Goal: Task Accomplishment & Management: Complete application form

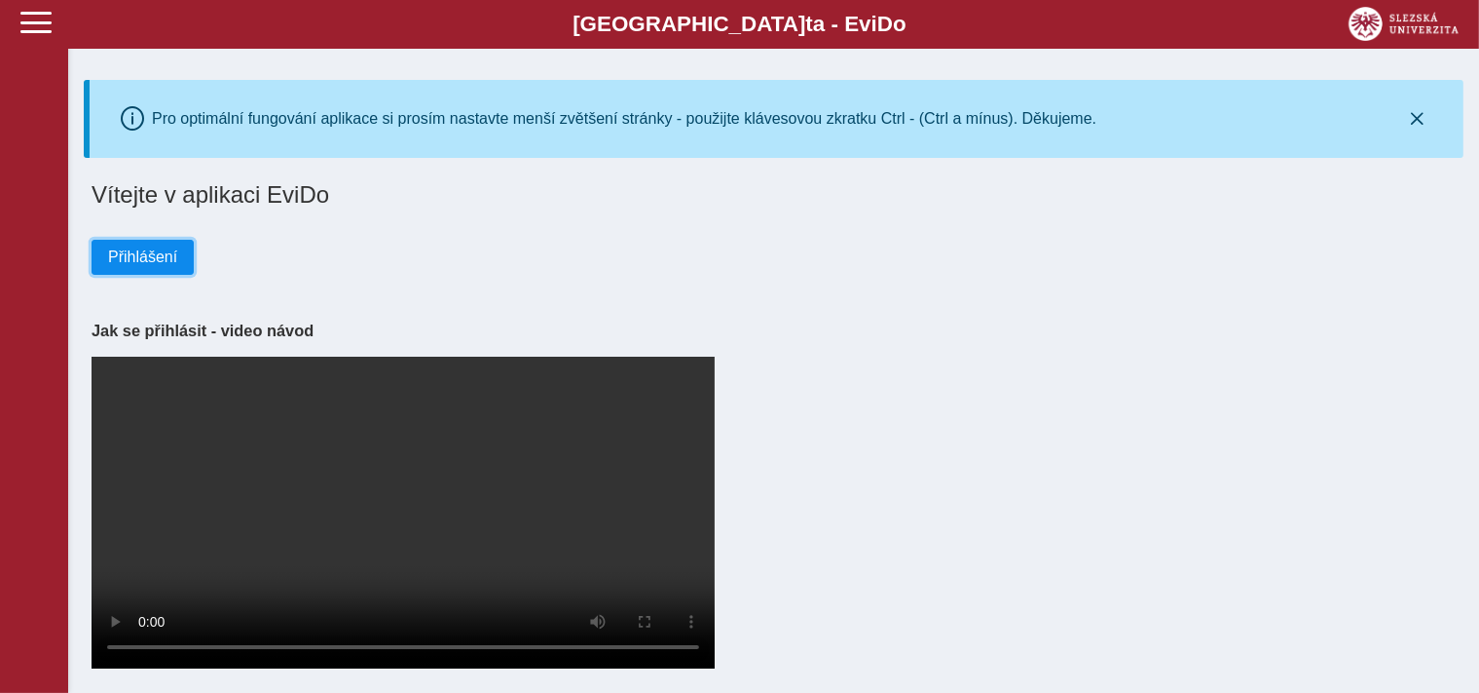
click at [150, 258] on span "Přihlášení" at bounding box center [142, 257] width 69 height 18
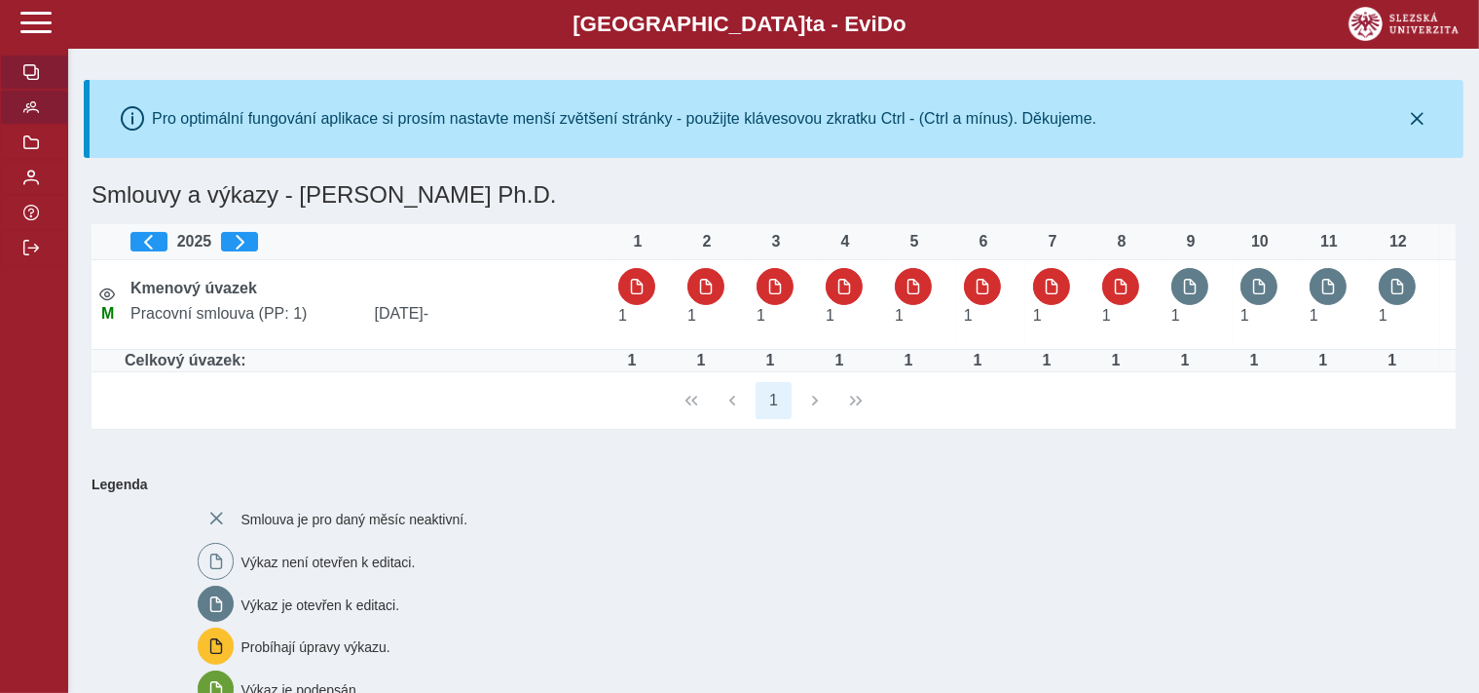
click at [29, 125] on button "button" at bounding box center [34, 107] width 68 height 35
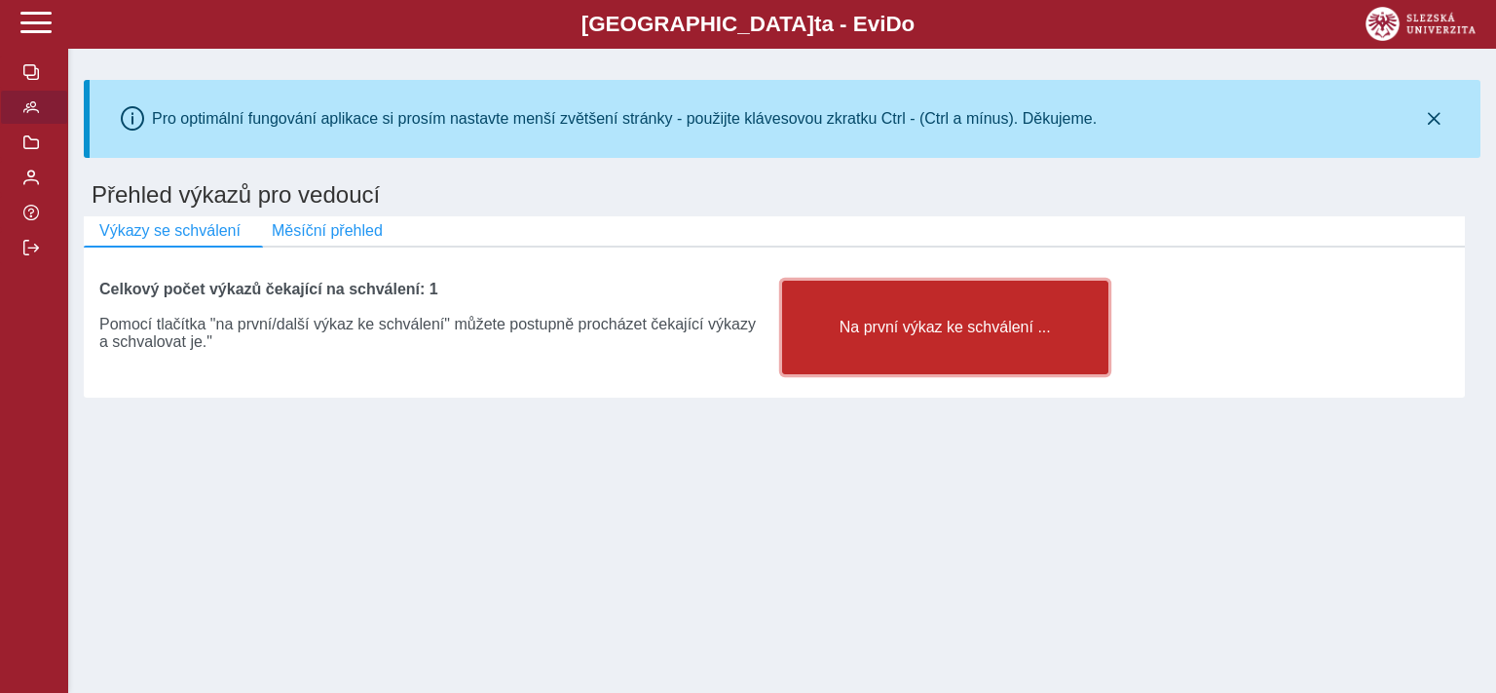
click at [832, 347] on button "Na první výkaz ke schválení ..." at bounding box center [945, 328] width 326 height 94
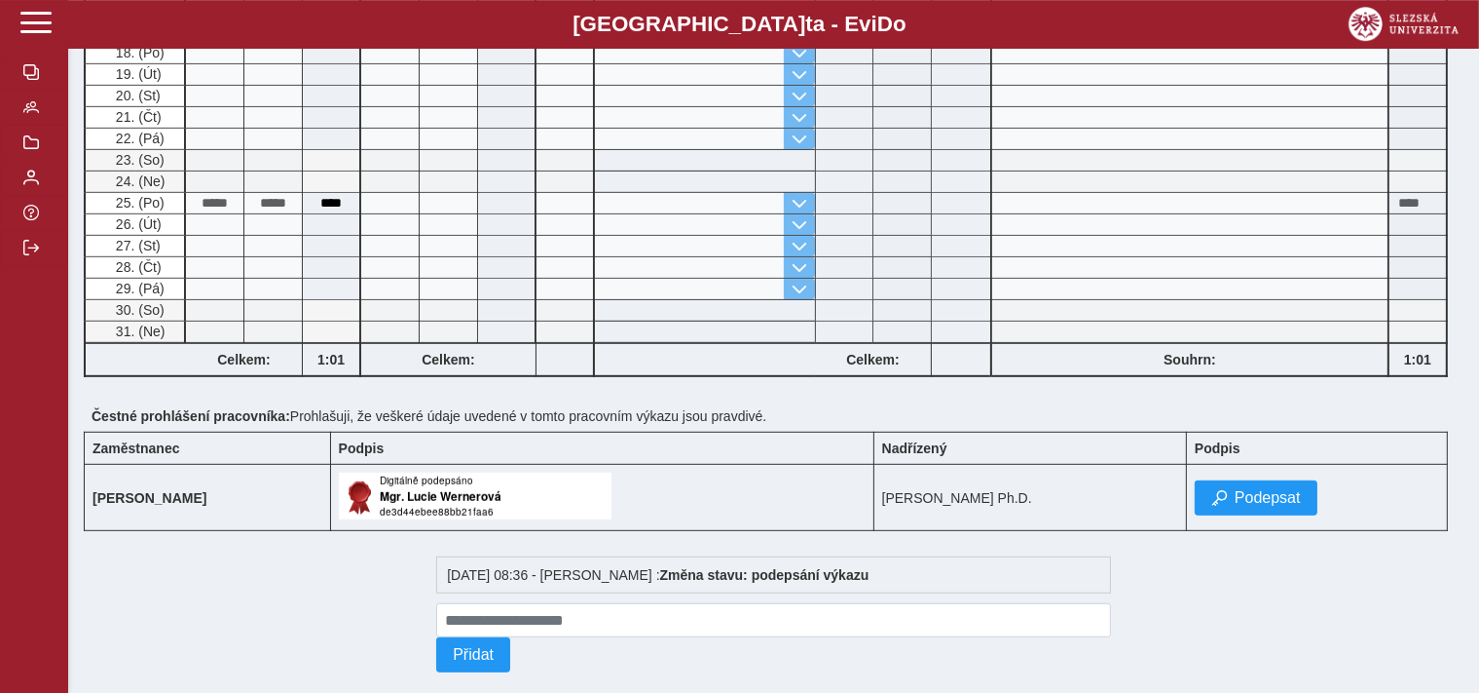
scroll to position [1017, 0]
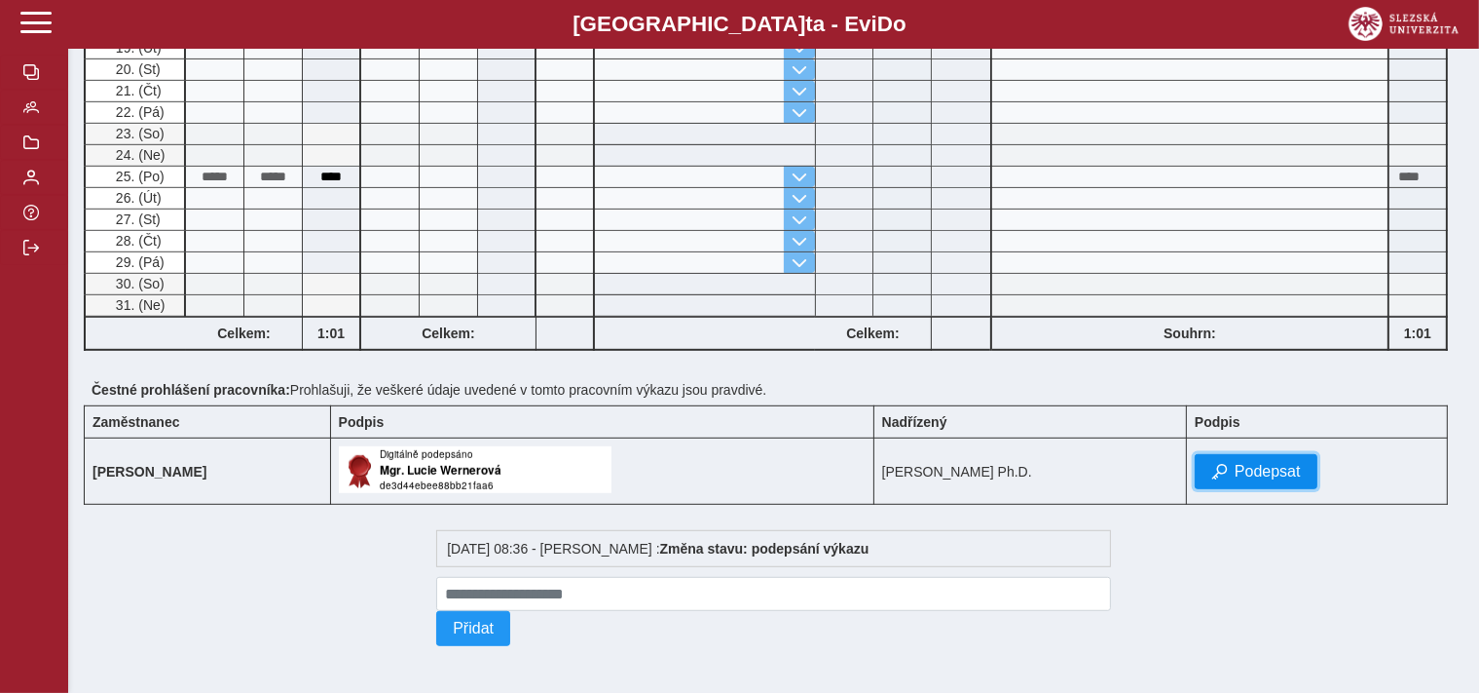
click at [1318, 468] on button "Podepsat" at bounding box center [1256, 471] width 123 height 35
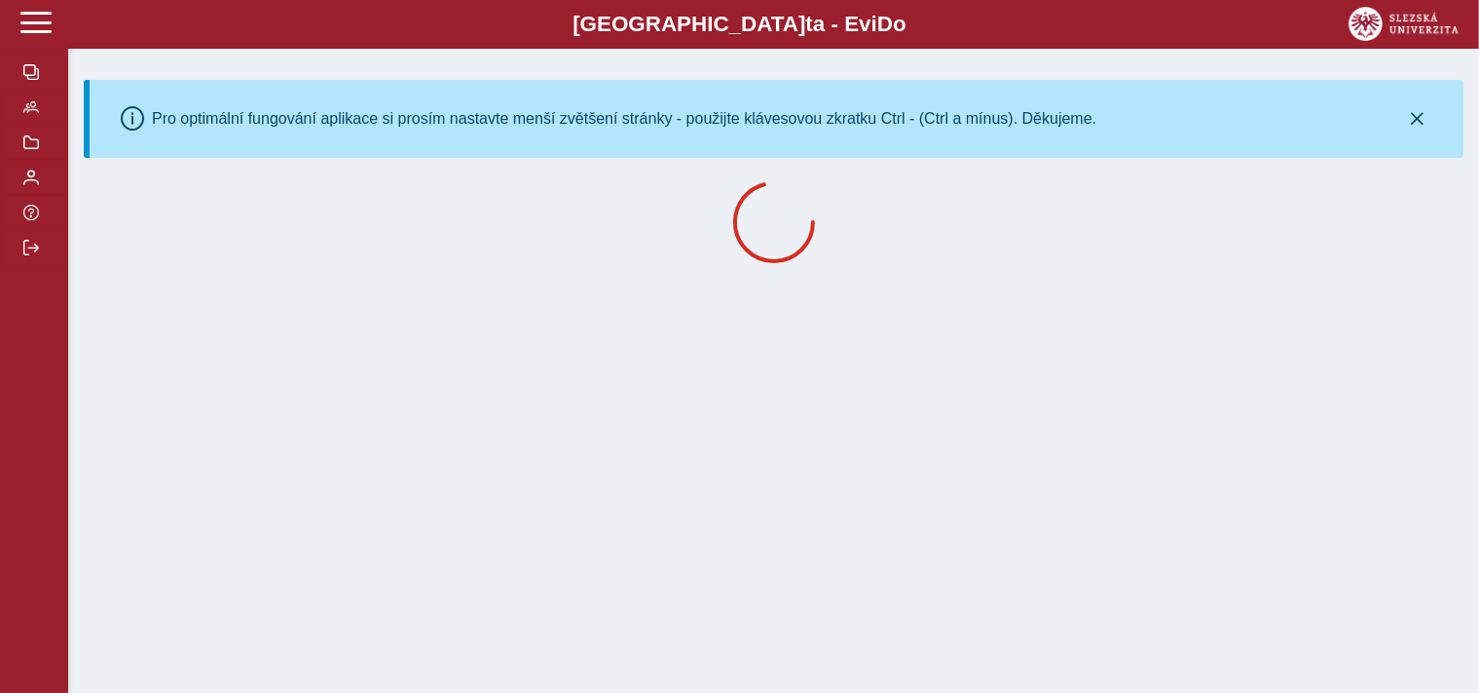
scroll to position [0, 0]
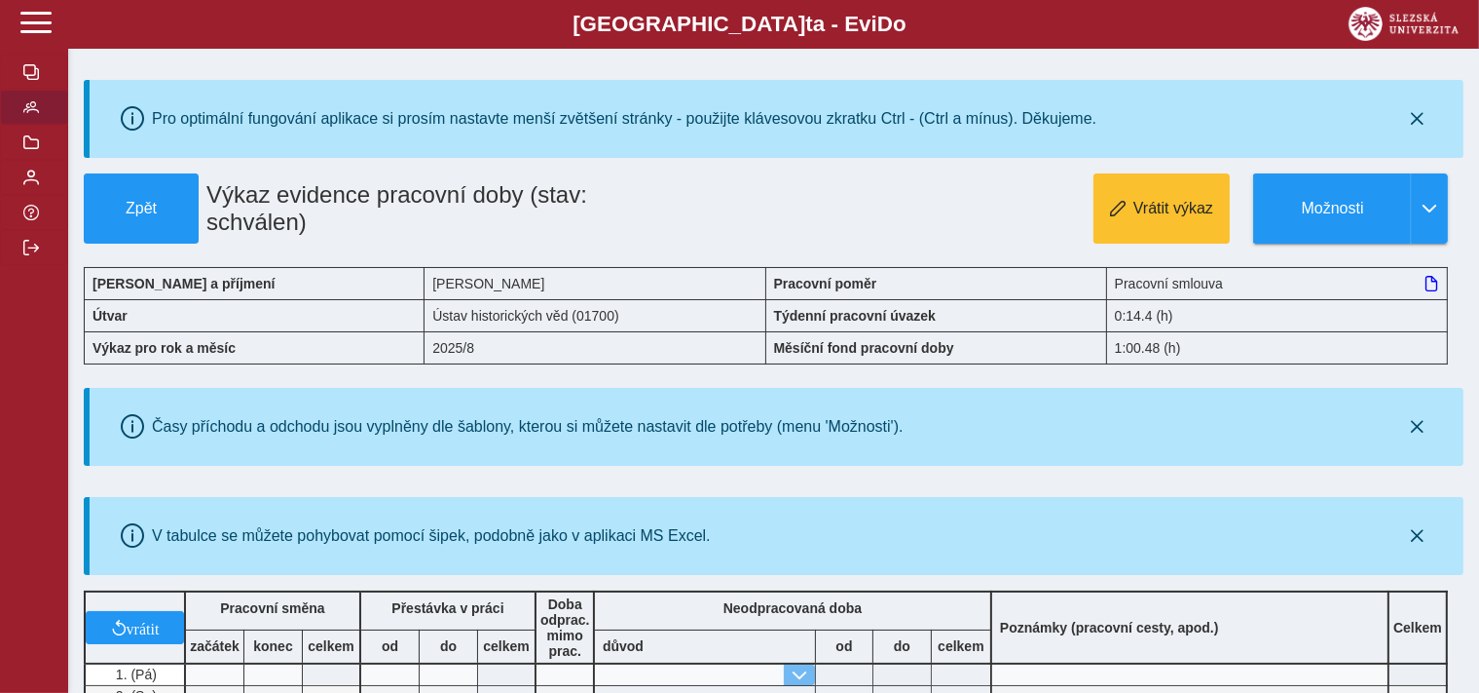
click at [38, 115] on span "button" at bounding box center [31, 107] width 16 height 16
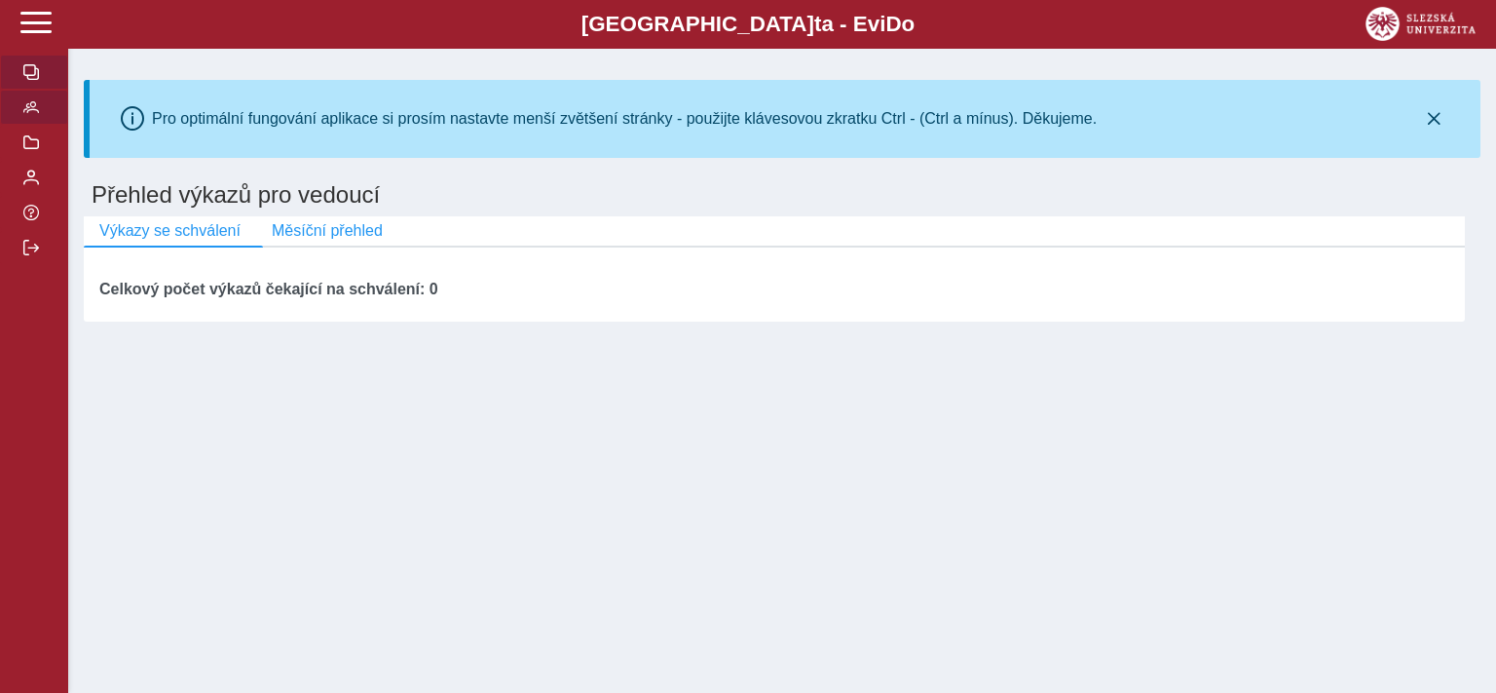
click at [33, 80] on span "button" at bounding box center [31, 72] width 16 height 16
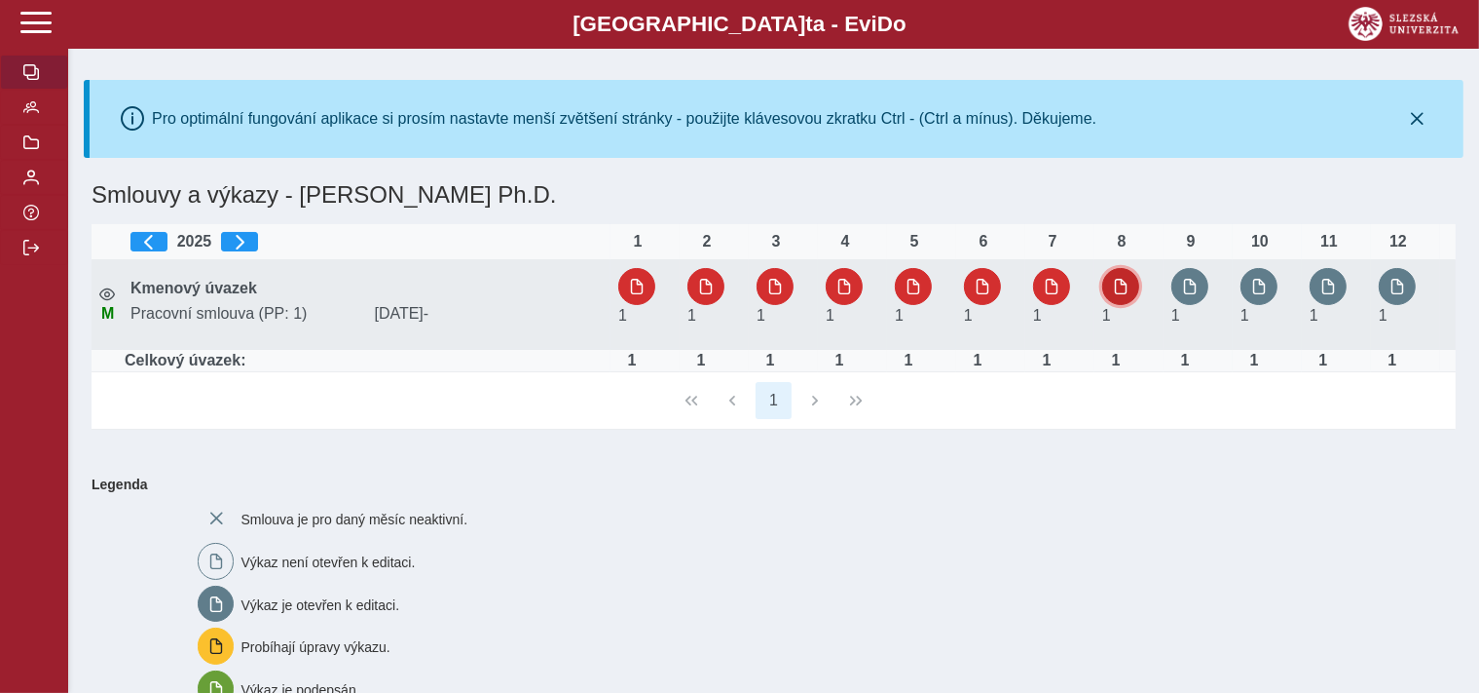
click at [1116, 290] on span "button" at bounding box center [1121, 287] width 16 height 16
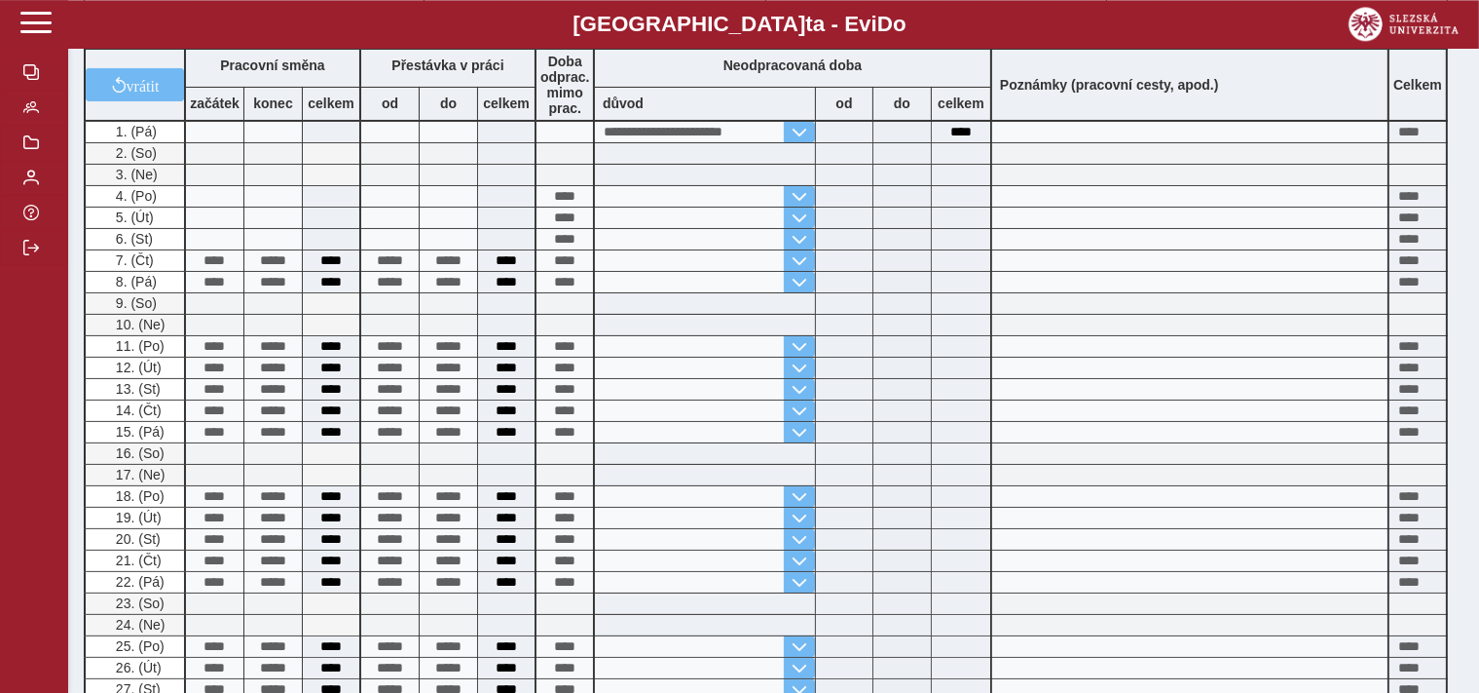
scroll to position [411, 0]
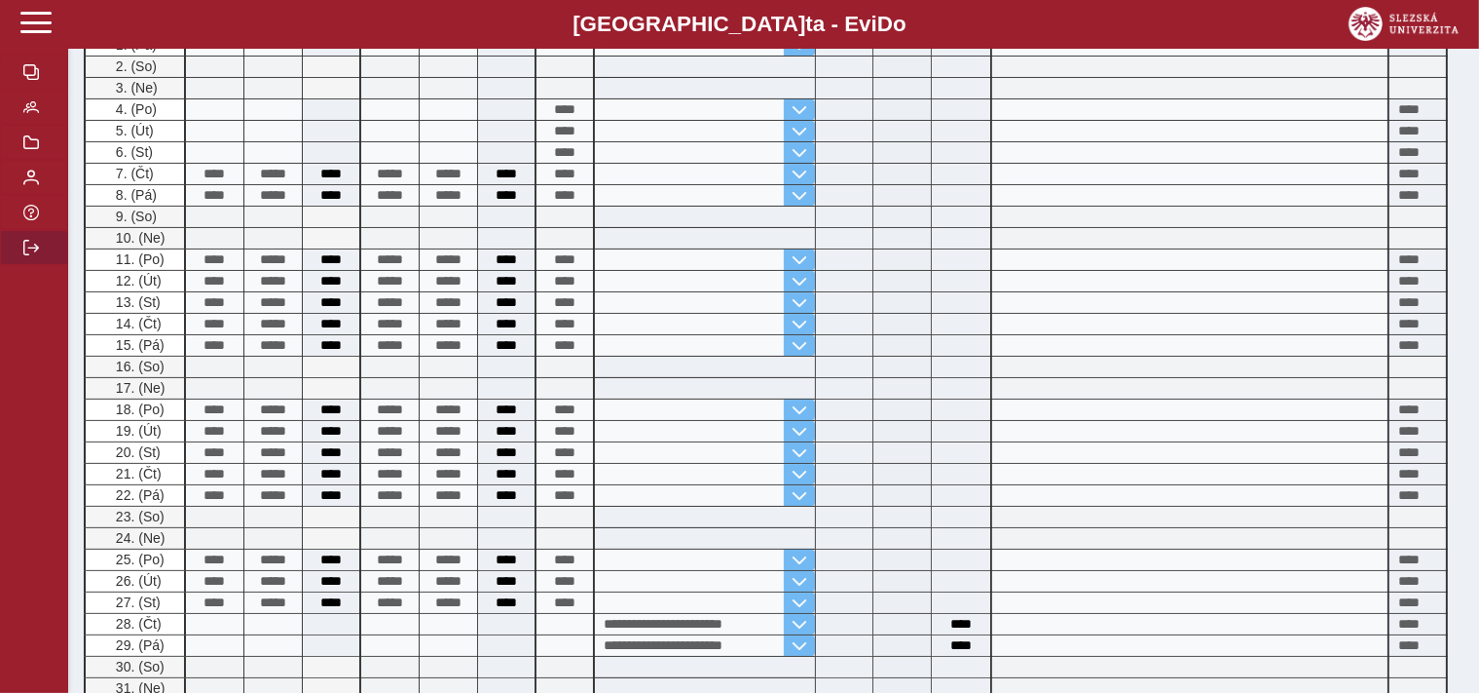
click at [25, 255] on span "button" at bounding box center [31, 248] width 16 height 16
